Goal: Information Seeking & Learning: Learn about a topic

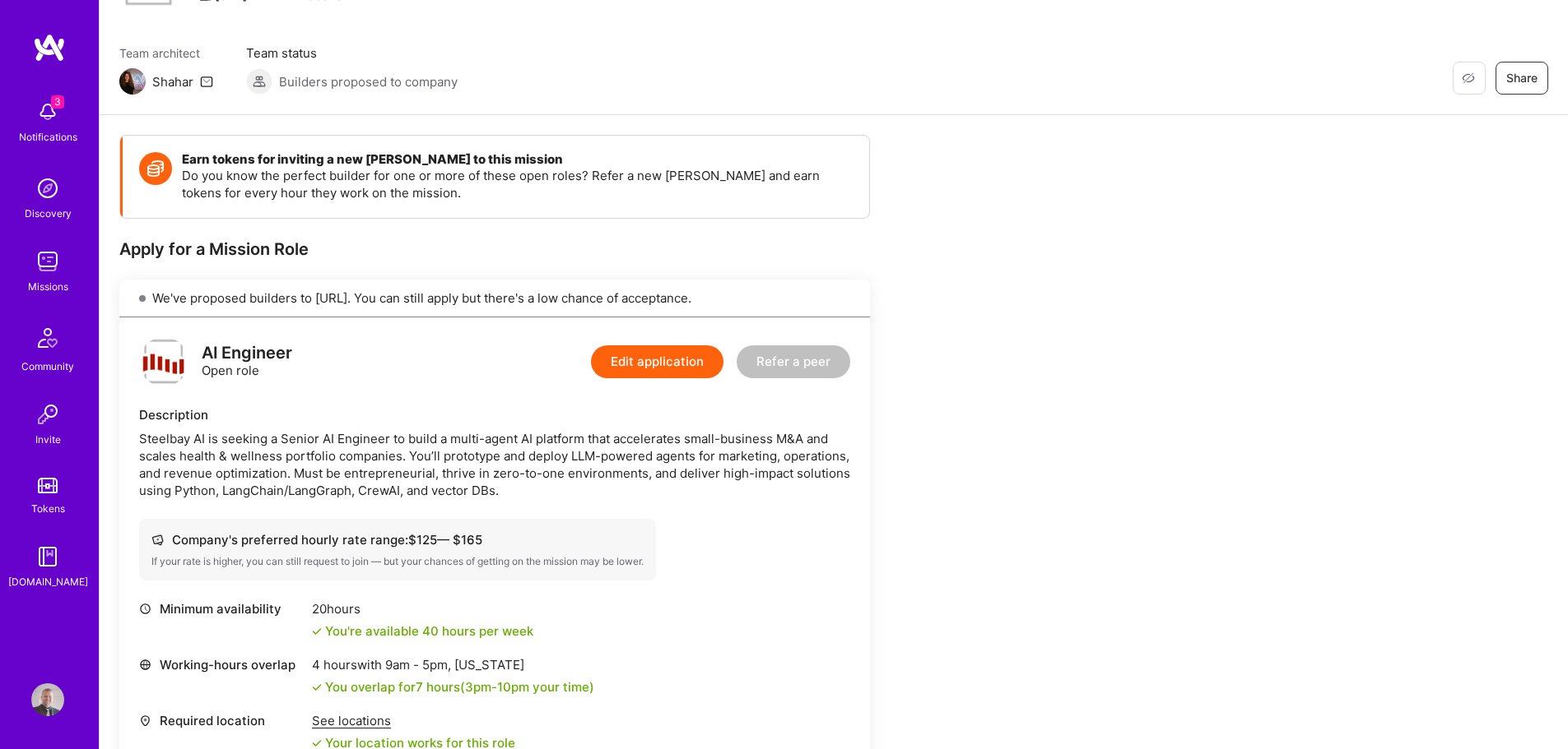
scroll to position [247, 0]
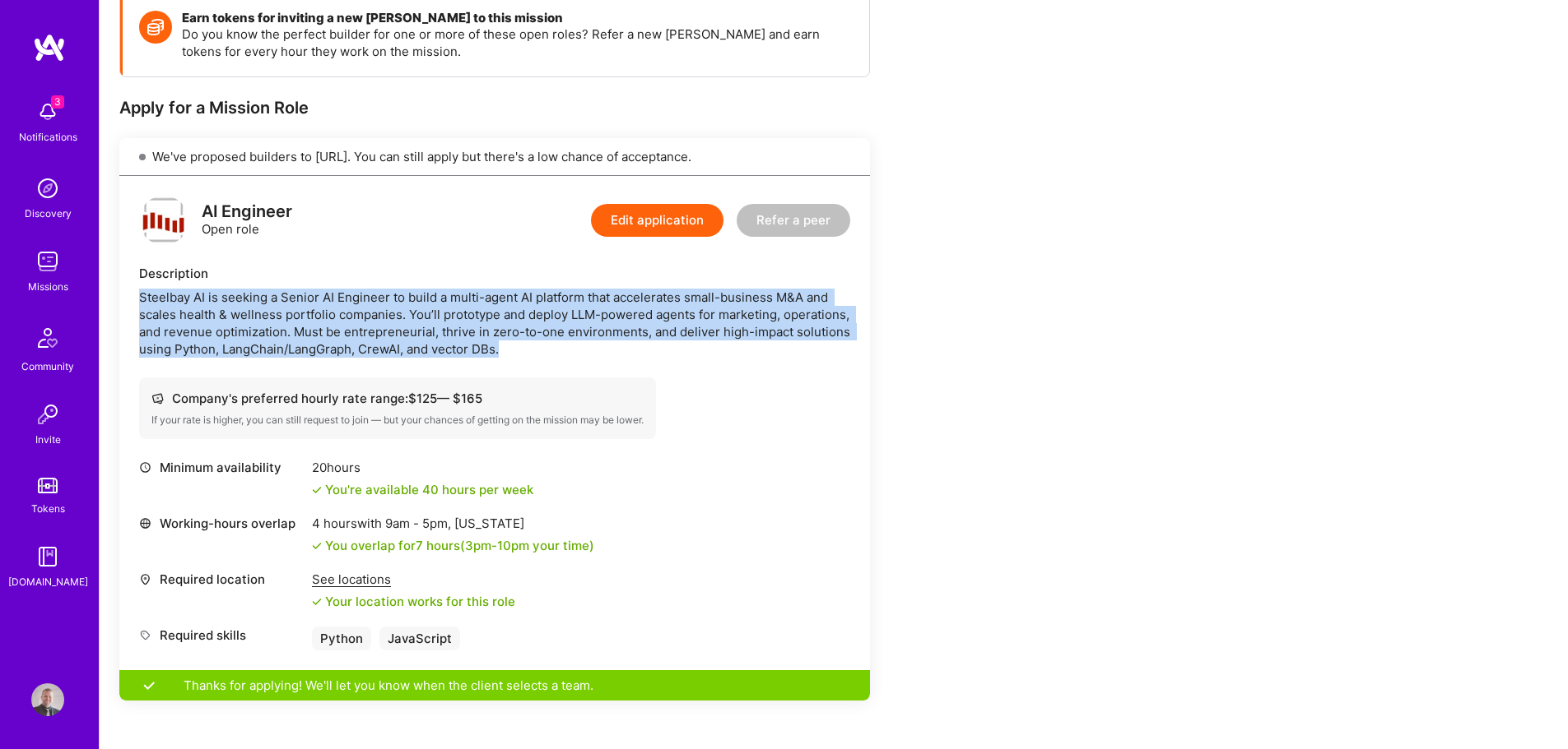
drag, startPoint x: 540, startPoint y: 354, endPoint x: 139, endPoint y: 300, distance: 404.6
click at [139, 300] on div "Steelbay AI is seeking a Senior AI Engineer to build a multi-agent AI platform …" at bounding box center [495, 323] width 711 height 69
copy div "Steelbay AI is seeking a Senior AI Engineer to build a multi-agent AI platform …"
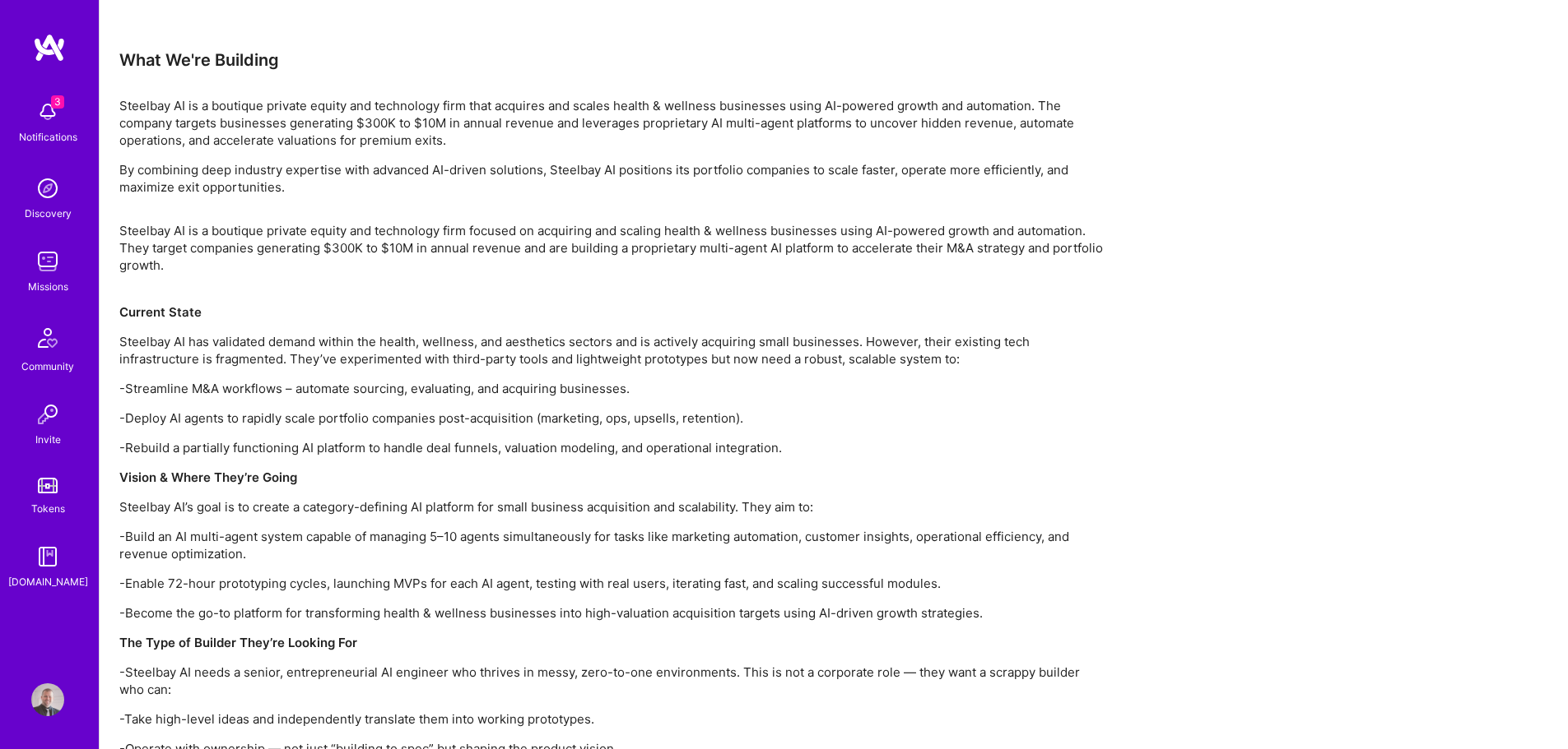
scroll to position [987, 0]
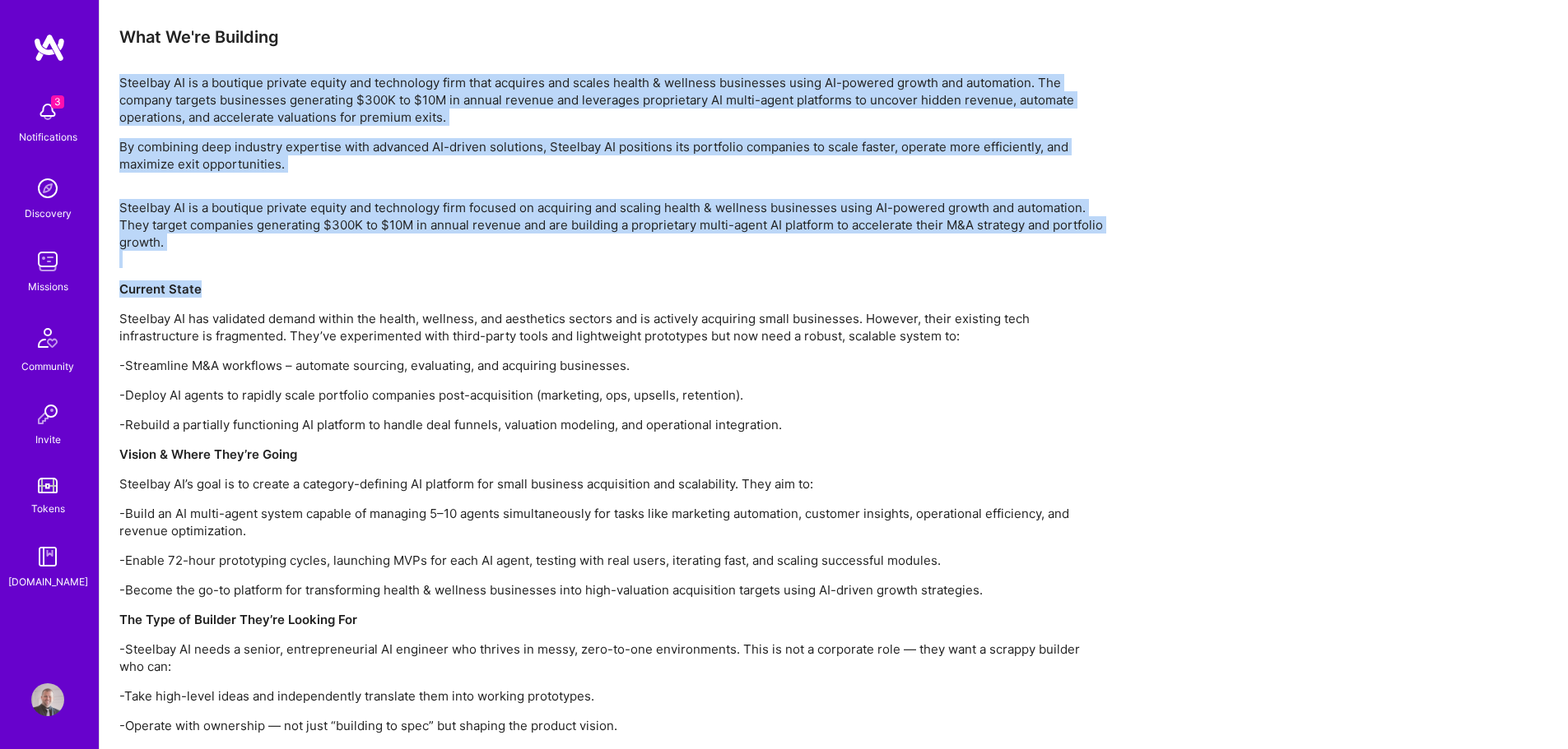
drag, startPoint x: 121, startPoint y: 81, endPoint x: 571, endPoint y: 313, distance: 506.3
click at [570, 312] on div "Earn tokens for inviting a new [PERSON_NAME] to this mission Do you know the pe…" at bounding box center [613, 290] width 988 height 2074
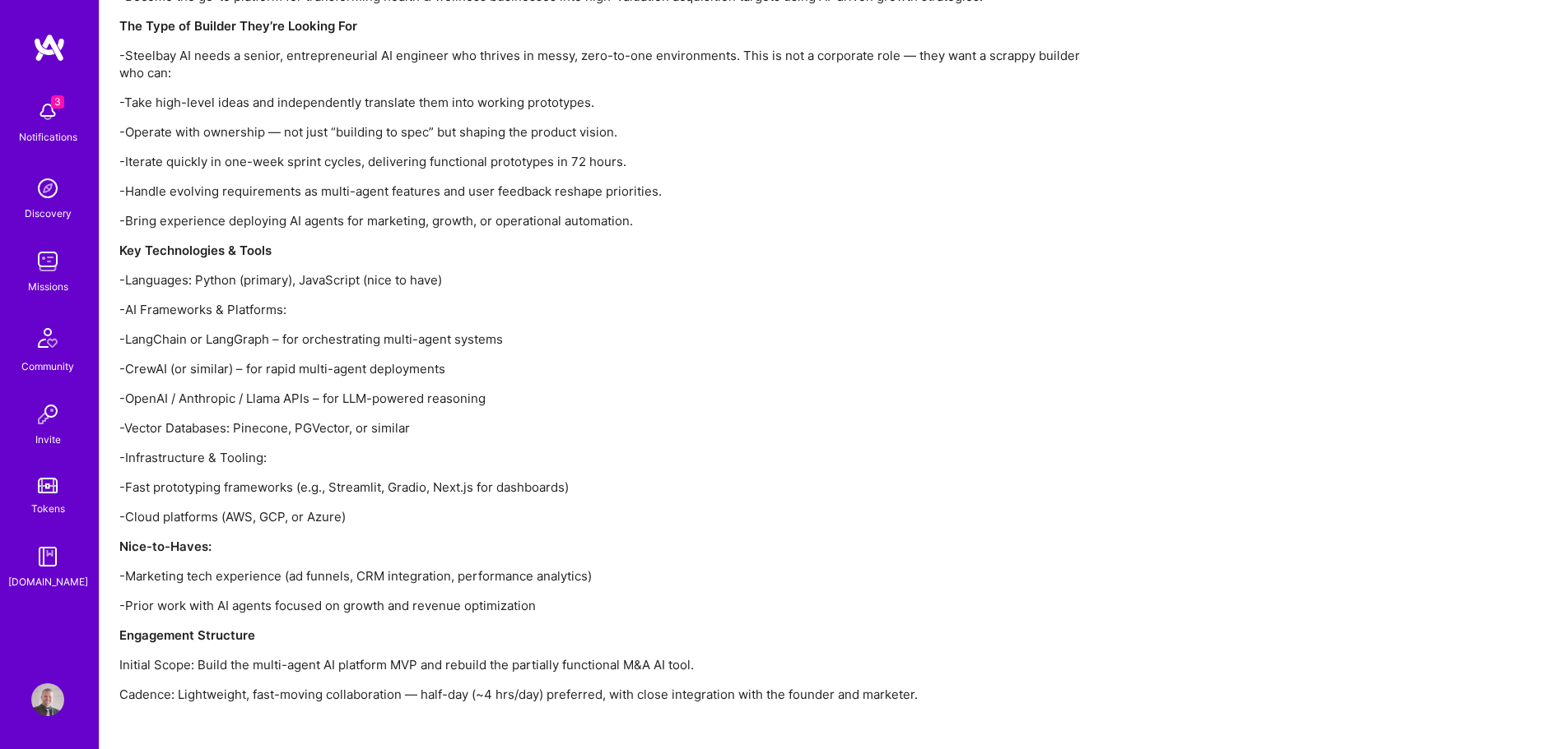
scroll to position [1616, 0]
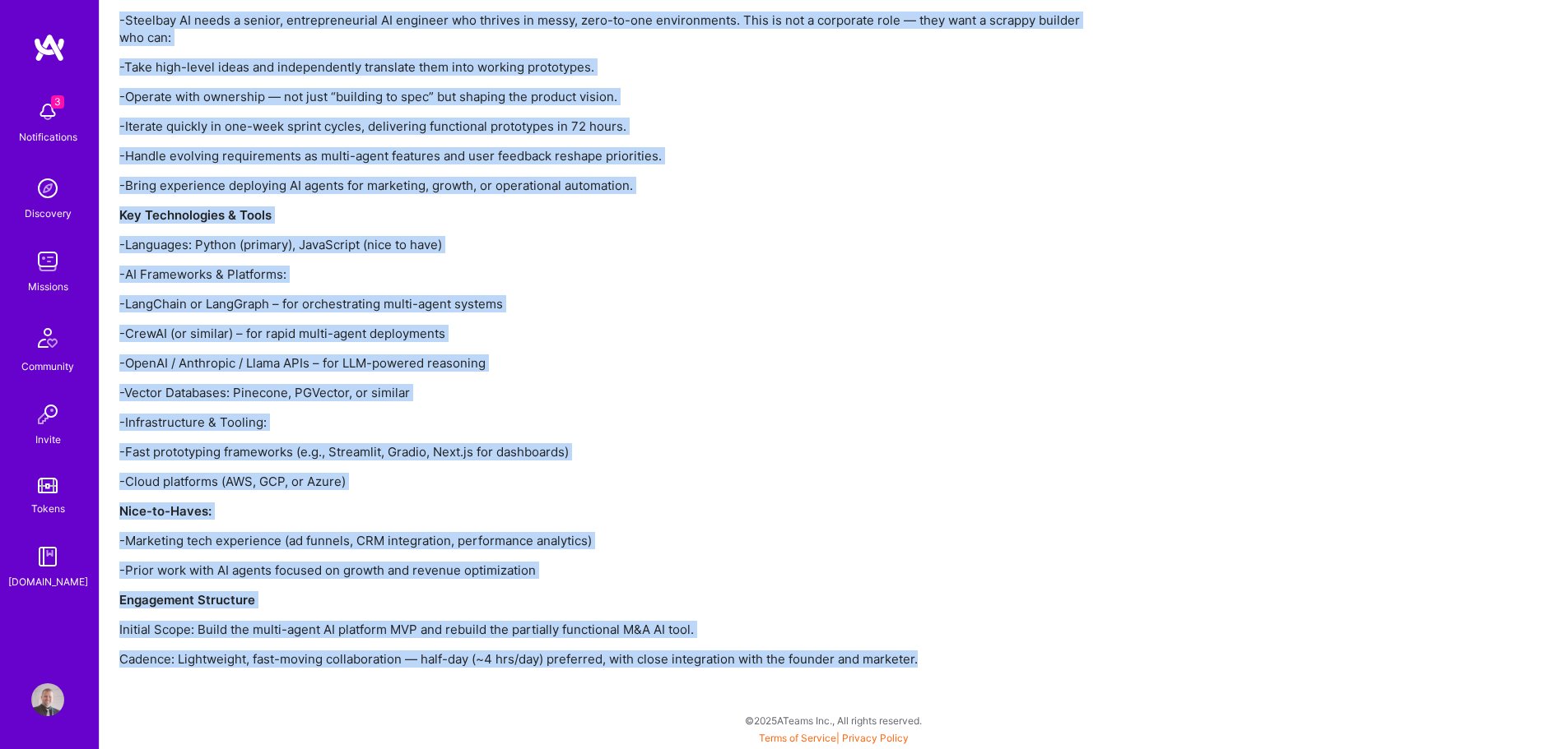
click at [959, 654] on p "Cadence: Lightweight, fast-moving collaboration — half-day (~4 hrs/day) preferr…" at bounding box center [613, 660] width 988 height 18
copy div "Steelbay AI is a boutique private equity and technology firm that acquires and …"
